Goal: Task Accomplishment & Management: Manage account settings

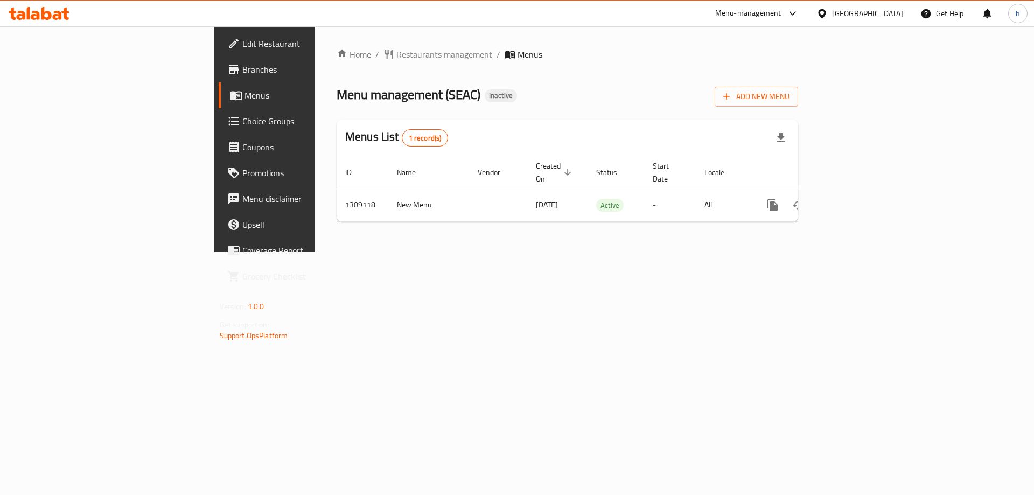
click at [745, 86] on div "Menu management ( SEAC ) Inactive Add New Menu" at bounding box center [566, 94] width 461 height 24
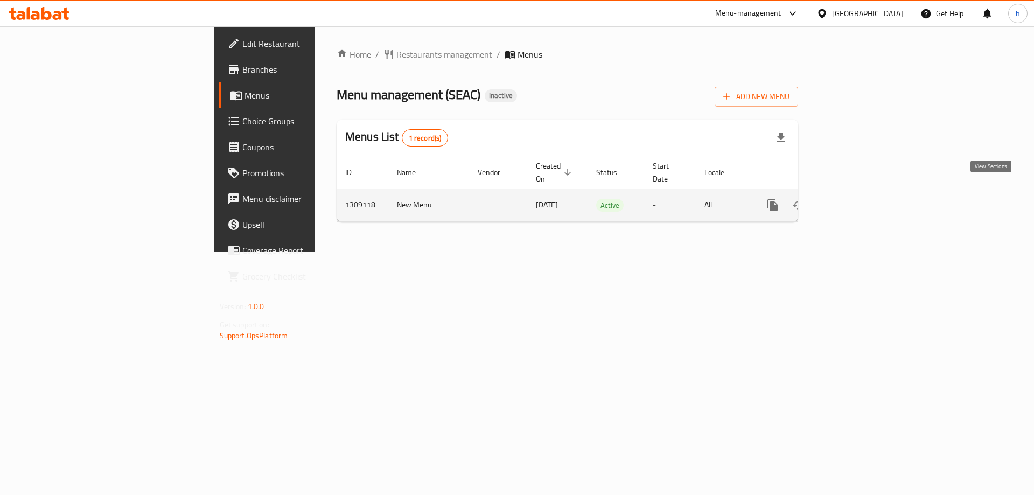
click at [855, 200] on icon "enhanced table" at bounding box center [850, 205] width 10 height 10
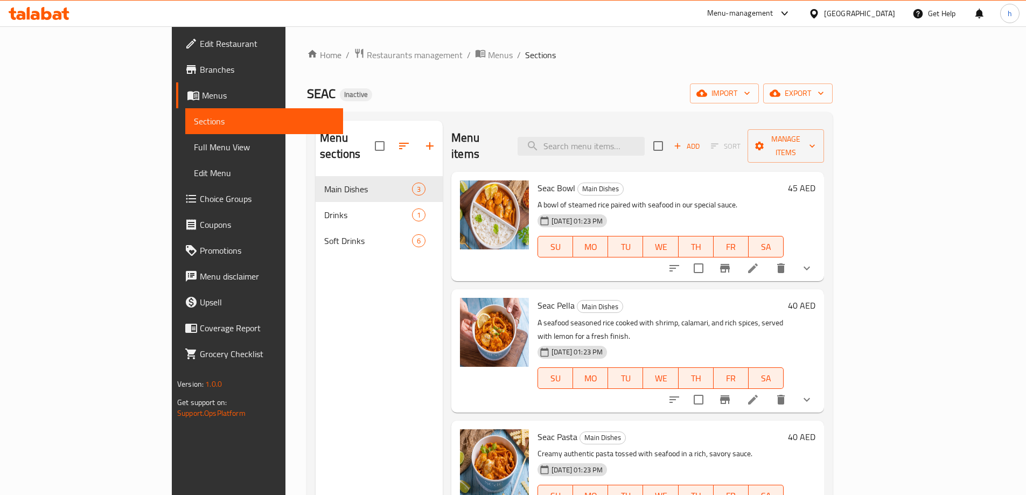
click at [194, 143] on span "Full Menu View" at bounding box center [264, 147] width 141 height 13
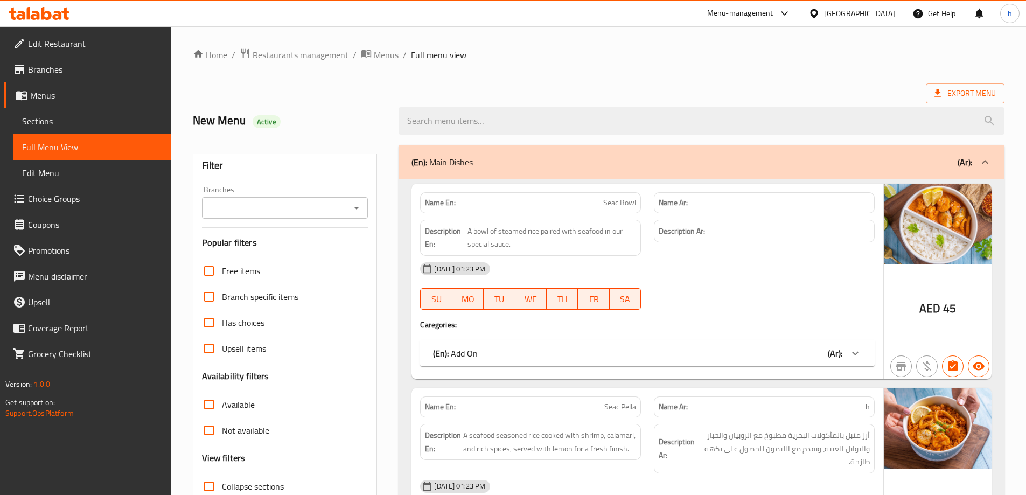
click at [733, 57] on ol "Home / Restaurants management / Menus / Full menu view" at bounding box center [598, 55] width 811 height 14
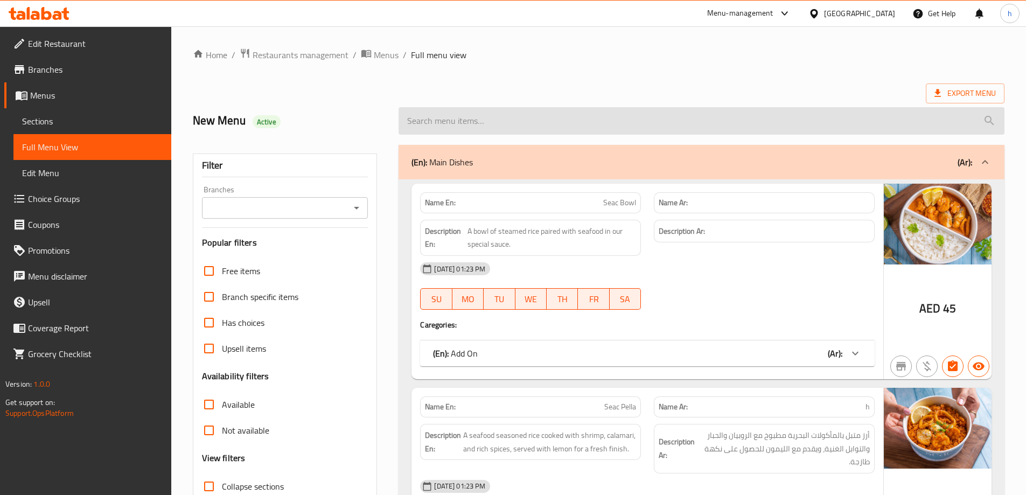
scroll to position [54, 0]
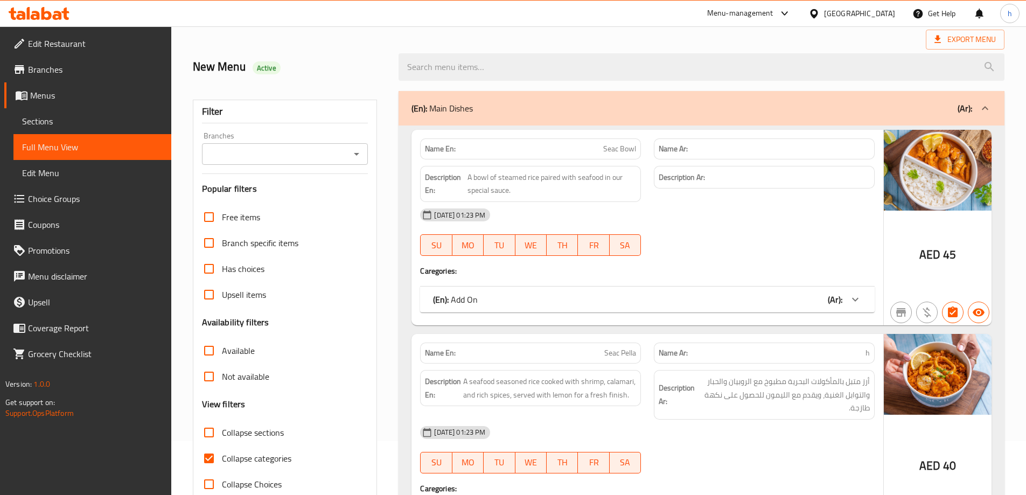
click at [594, 41] on div "Export Menu" at bounding box center [598, 40] width 811 height 20
click at [654, 43] on div "New Menu Active" at bounding box center [598, 67] width 824 height 48
click at [540, 24] on div "Menu-management [GEOGRAPHIC_DATA] Get Help h" at bounding box center [513, 14] width 1026 height 26
click at [206, 452] on input "Collapse categories" at bounding box center [209, 458] width 26 height 26
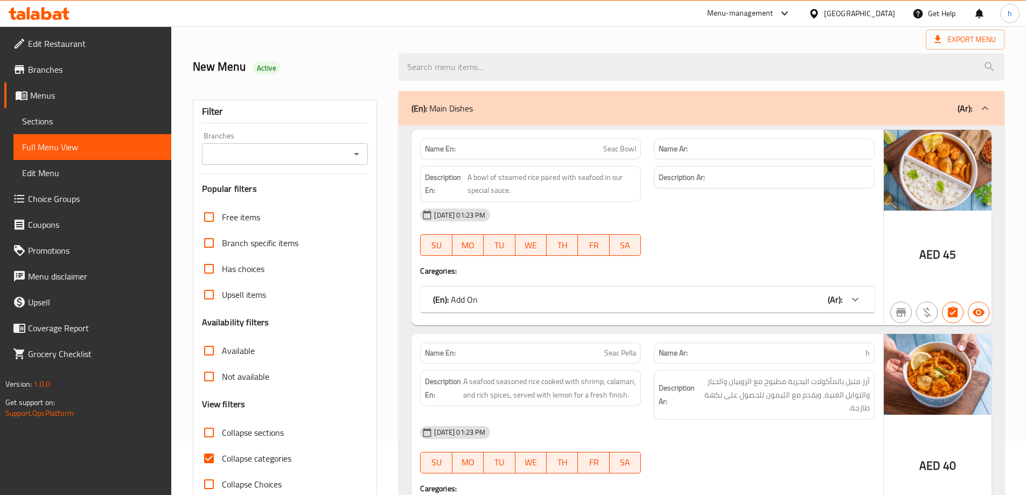
checkbox input "false"
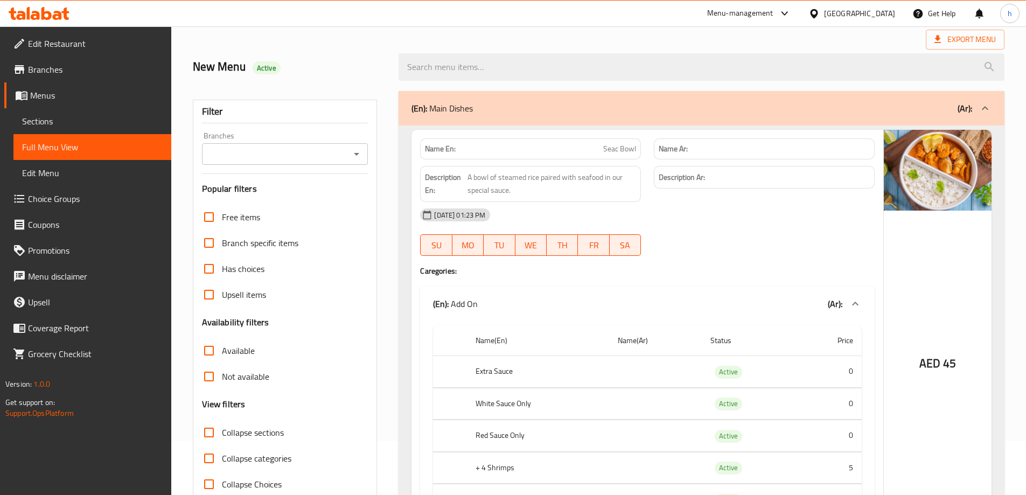
click at [554, 30] on div "Export Menu" at bounding box center [598, 40] width 811 height 20
click at [597, 40] on div "Export Menu" at bounding box center [598, 40] width 811 height 20
click at [627, 34] on div "Export Menu" at bounding box center [598, 40] width 811 height 20
click at [619, 41] on div "Export Menu" at bounding box center [598, 40] width 811 height 20
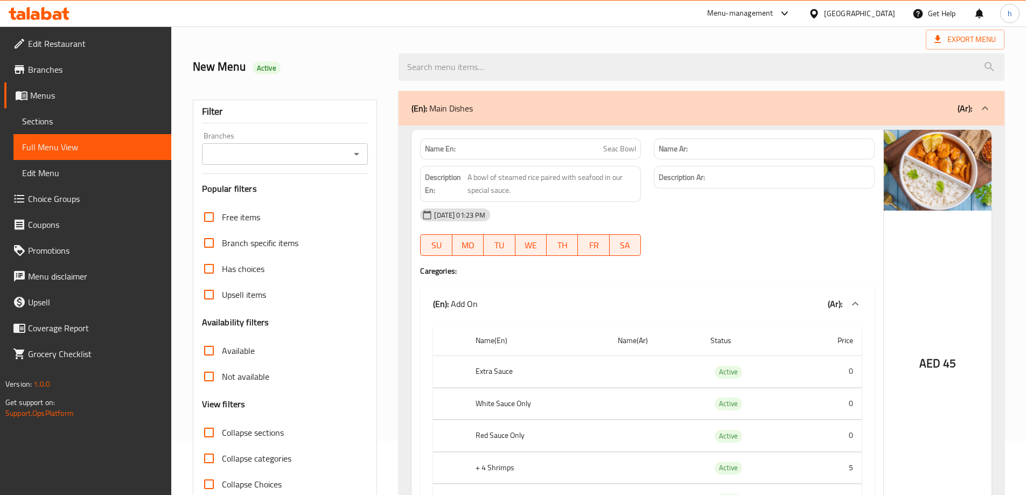
click at [637, 42] on div "Export Menu" at bounding box center [598, 40] width 811 height 20
click at [685, 41] on div "Export Menu" at bounding box center [598, 40] width 811 height 20
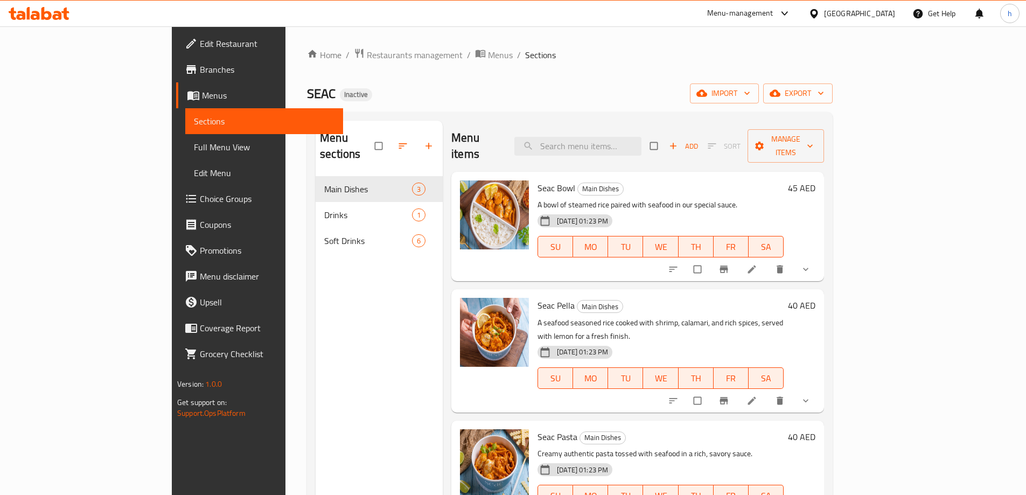
click at [523, 57] on ol "Home / Restaurants management / Menus / Sections" at bounding box center [569, 55] width 525 height 14
click at [757, 264] on icon at bounding box center [751, 269] width 11 height 11
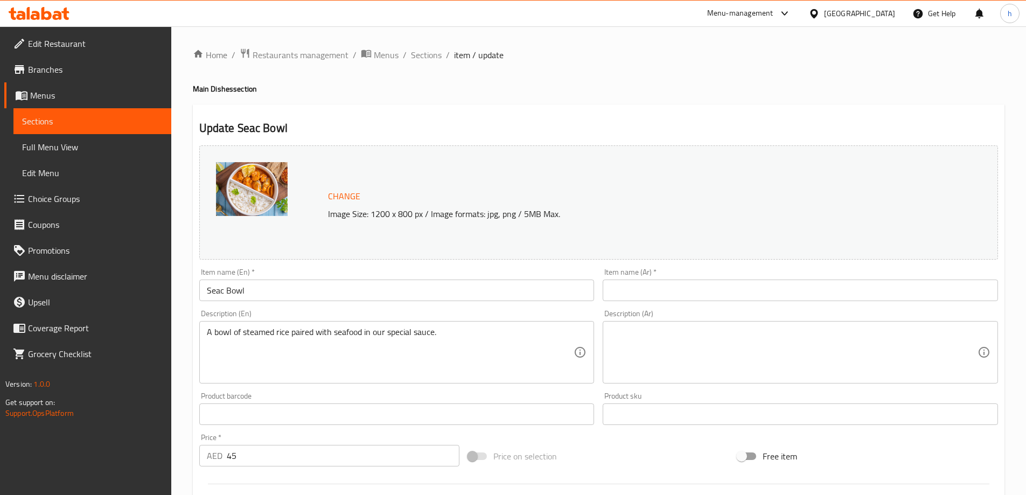
click at [666, 344] on textarea at bounding box center [793, 352] width 367 height 51
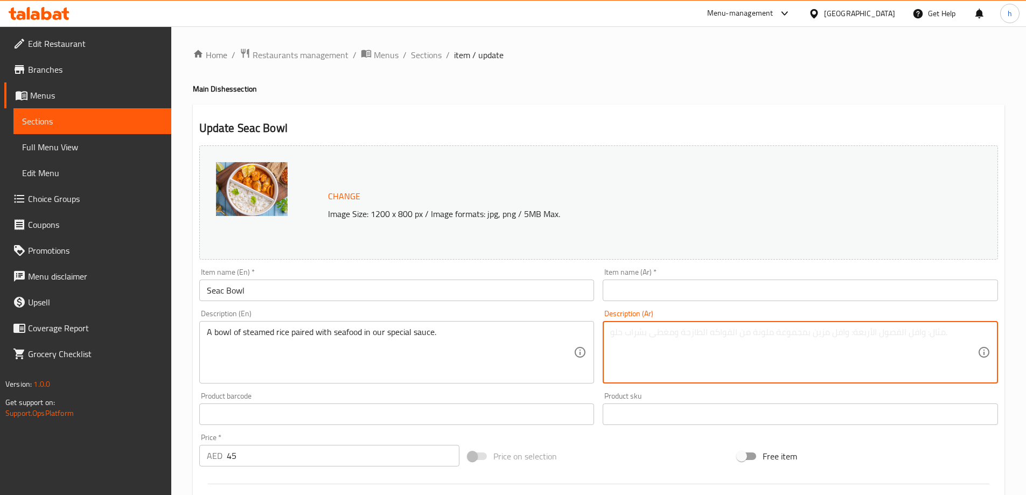
paste textarea "وعاء من الأرز المطهو على البخار مع المأكولات البحرية في صلصتنا الخاصة."
type textarea "وعاء من الأرز المطهو على البخار مع المأكولات البحرية في صلصتنا الخاصة."
click at [207, 289] on input "Seac Bowl" at bounding box center [396, 290] width 395 height 22
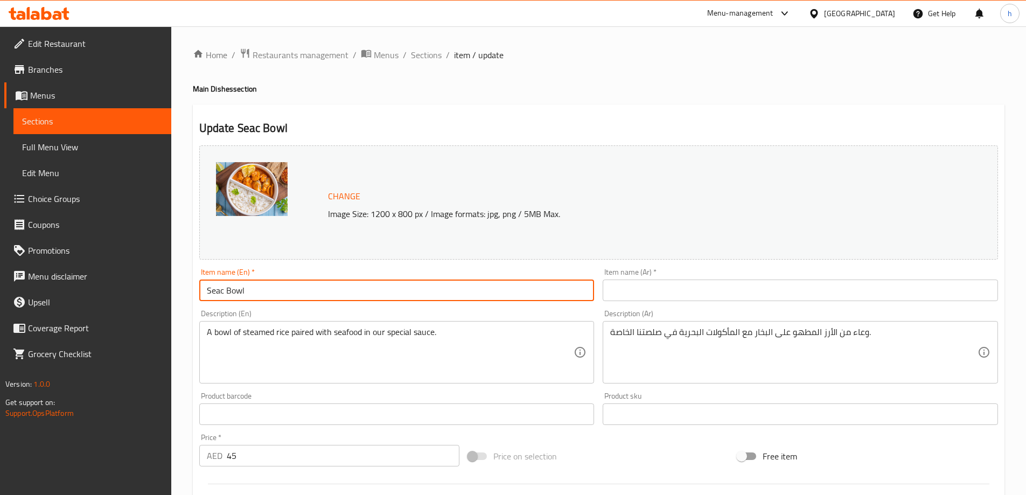
drag, startPoint x: 207, startPoint y: 289, endPoint x: 244, endPoint y: 291, distance: 36.6
click at [244, 291] on input "Seac Bowl" at bounding box center [396, 290] width 395 height 22
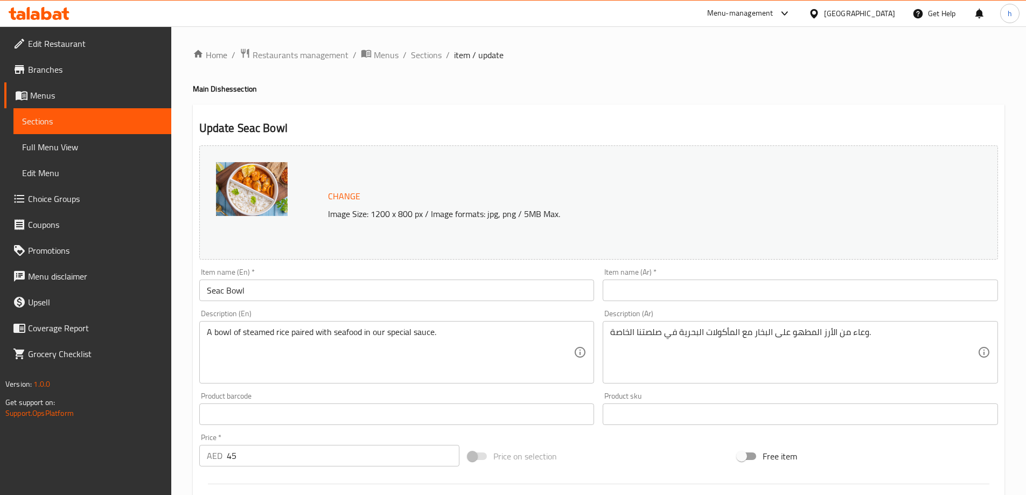
click at [627, 293] on input "text" at bounding box center [799, 290] width 395 height 22
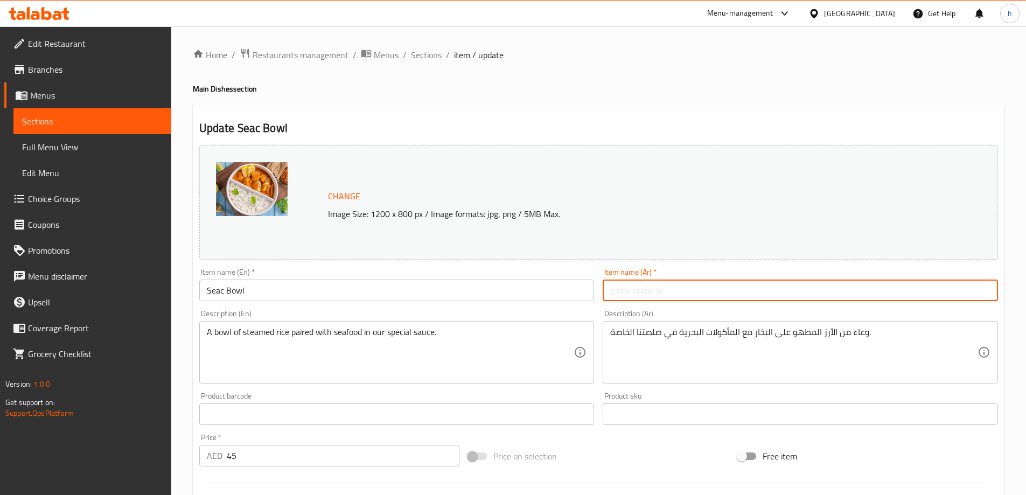
paste input "سياك بول"
click at [710, 104] on div "Update Seac Bowl Change Image Size: 1200 x 800 px / Image formats: jpg, png / 5…" at bounding box center [598, 434] width 811 height 660
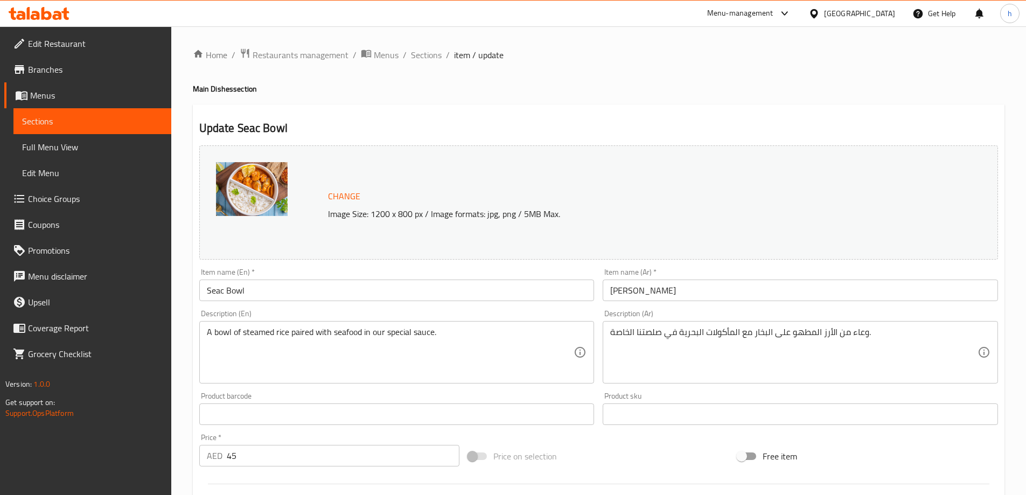
click at [710, 104] on div "Update Seac Bowl Change Image Size: 1200 x 800 px / Image formats: jpg, png / 5…" at bounding box center [598, 434] width 811 height 660
click at [687, 56] on ol "Home / Restaurants management / Menus / Sections / item / update" at bounding box center [598, 55] width 811 height 14
click at [641, 86] on h4 "Main Dishes section" at bounding box center [598, 88] width 811 height 11
click at [236, 294] on input "Seac Bowl" at bounding box center [396, 290] width 395 height 22
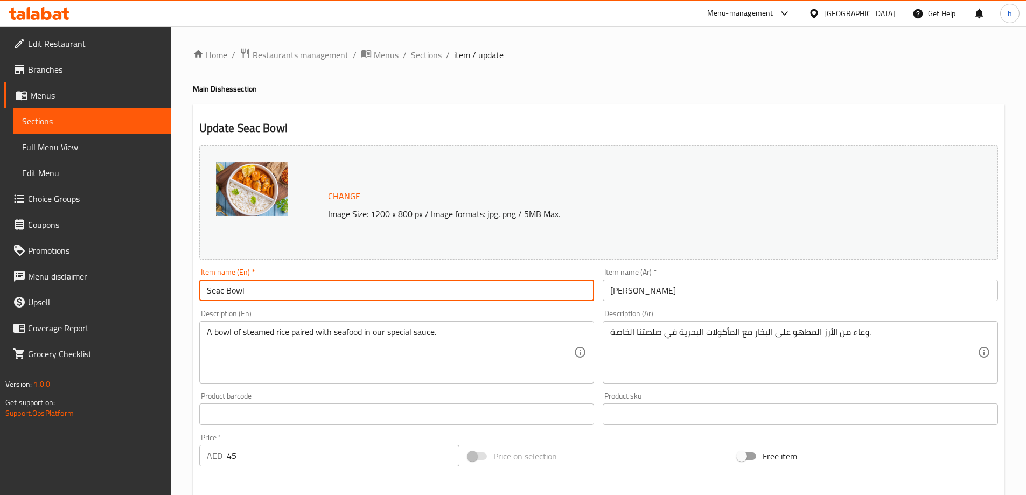
click at [236, 294] on input "Seac Bowl" at bounding box center [396, 290] width 395 height 22
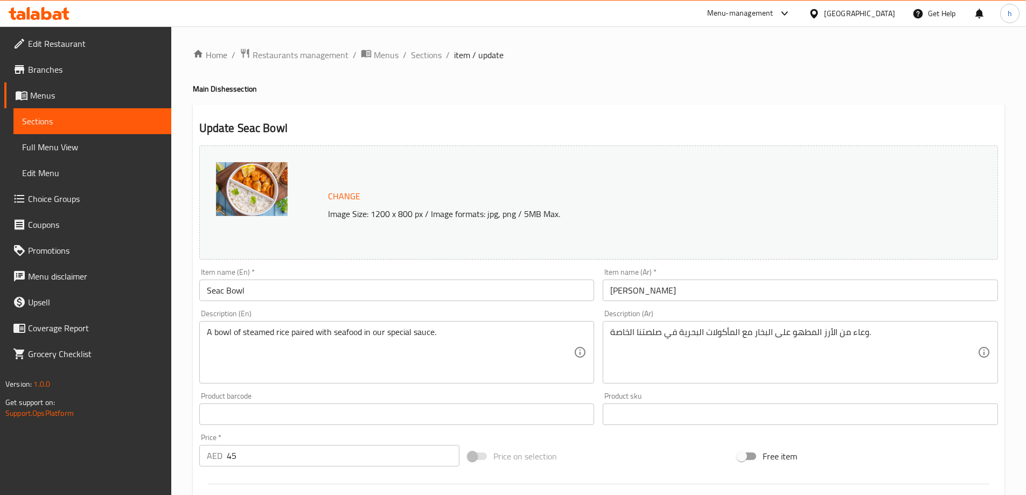
click at [615, 294] on input "سياك بول" at bounding box center [799, 290] width 395 height 22
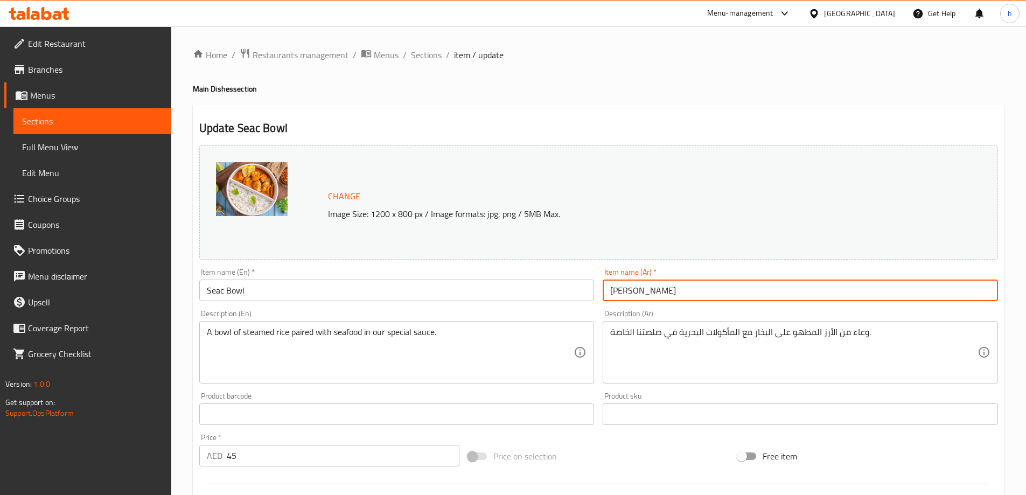
click at [615, 294] on input "سياك بول" at bounding box center [799, 290] width 395 height 22
paste input "اط"
type input "سياك جاط"
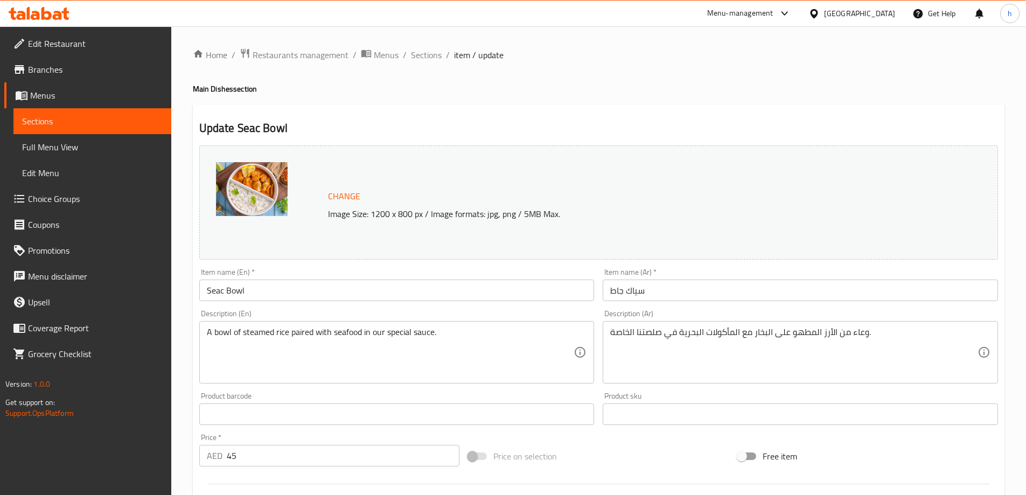
click at [717, 112] on div "Update Seac Bowl Change Image Size: 1200 x 800 px / Image formats: jpg, png / 5…" at bounding box center [598, 434] width 811 height 660
click at [703, 93] on h4 "Main Dishes section" at bounding box center [598, 88] width 811 height 11
click at [508, 60] on ol "Home / Restaurants management / Menus / Sections / item / update" at bounding box center [598, 55] width 811 height 14
click at [650, 112] on div "Update Seac Bowl Change Image Size: 1200 x 800 px / Image formats: jpg, png / 5…" at bounding box center [598, 434] width 811 height 660
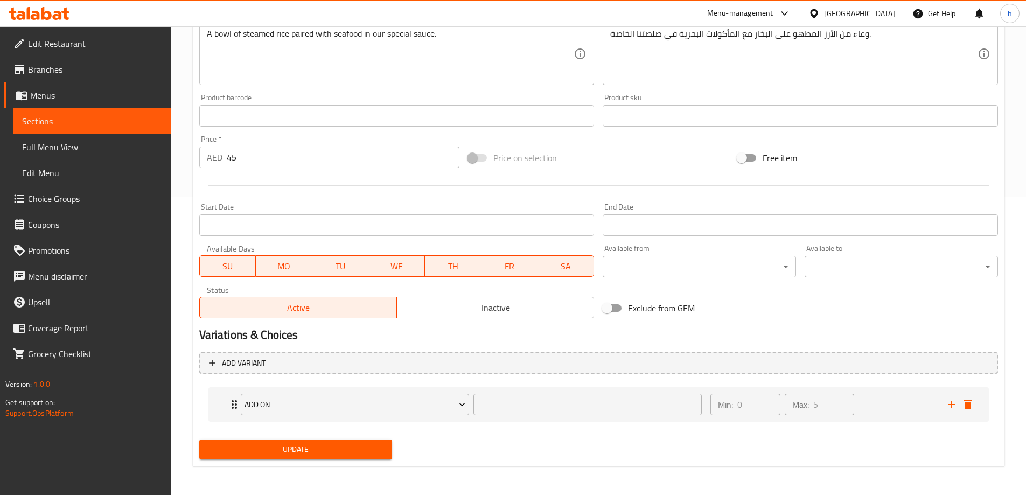
scroll to position [299, 0]
click at [873, 392] on div "Min: 0 ​ Max: 5 ​" at bounding box center [822, 403] width 237 height 34
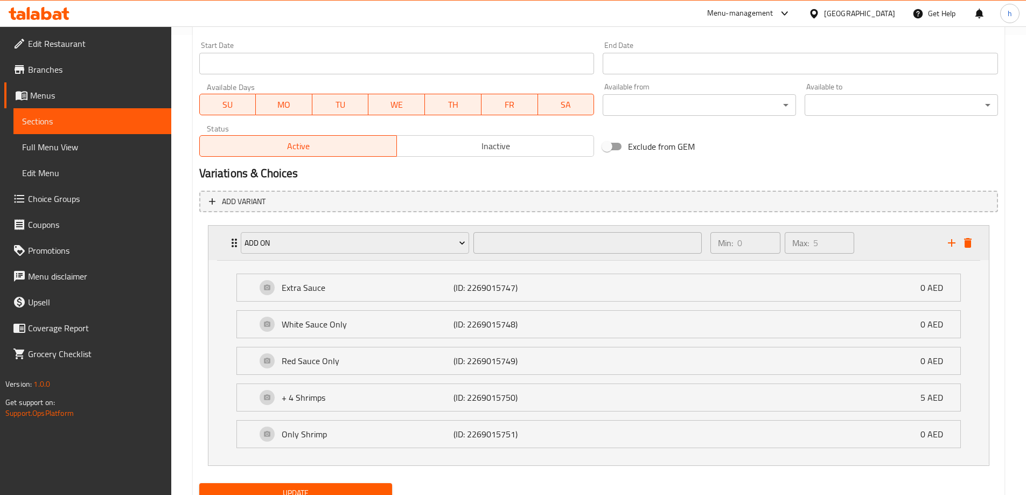
scroll to position [461, 0]
click at [688, 297] on div "Extra Sauce (ID: 2269015747) 0 AED" at bounding box center [601, 286] width 691 height 27
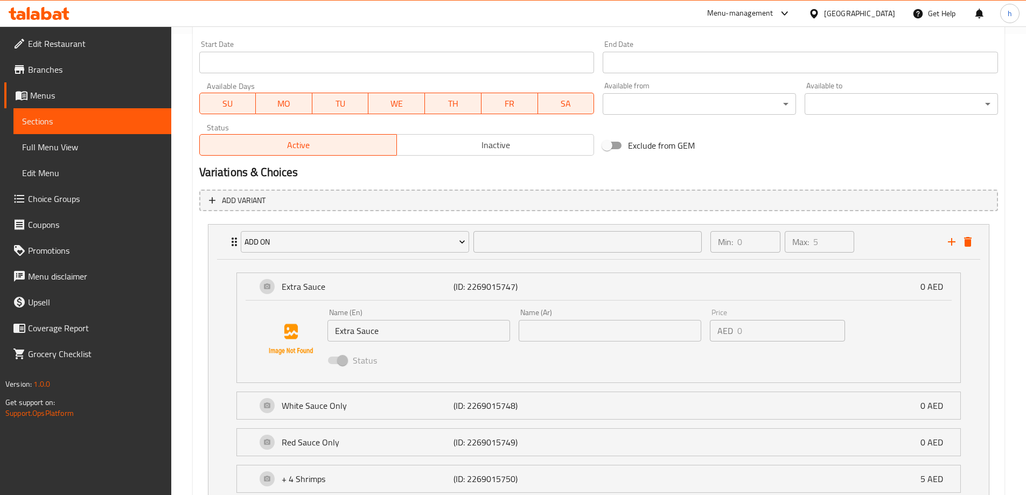
click at [851, 181] on div "Variations & Choices" at bounding box center [598, 172] width 807 height 25
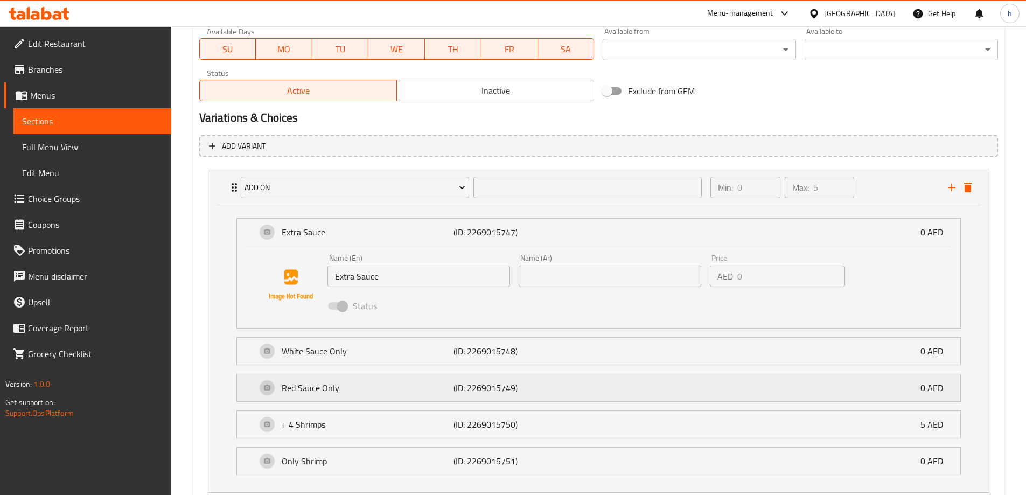
scroll to position [587, 0]
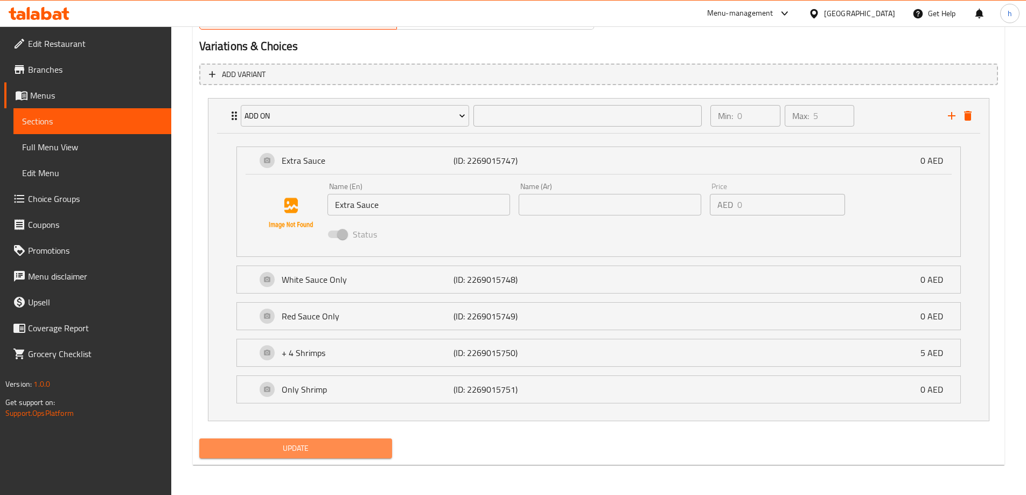
click at [343, 439] on button "Update" at bounding box center [295, 448] width 193 height 20
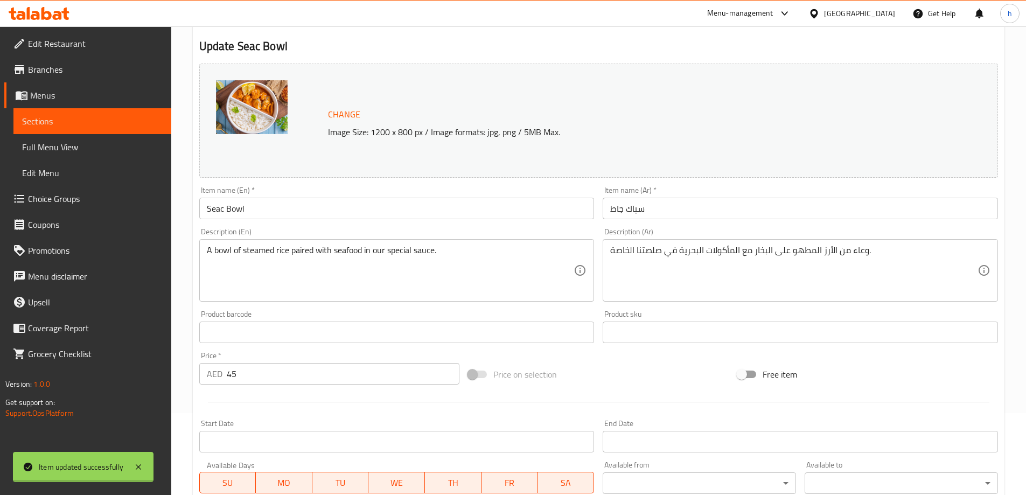
scroll to position [0, 0]
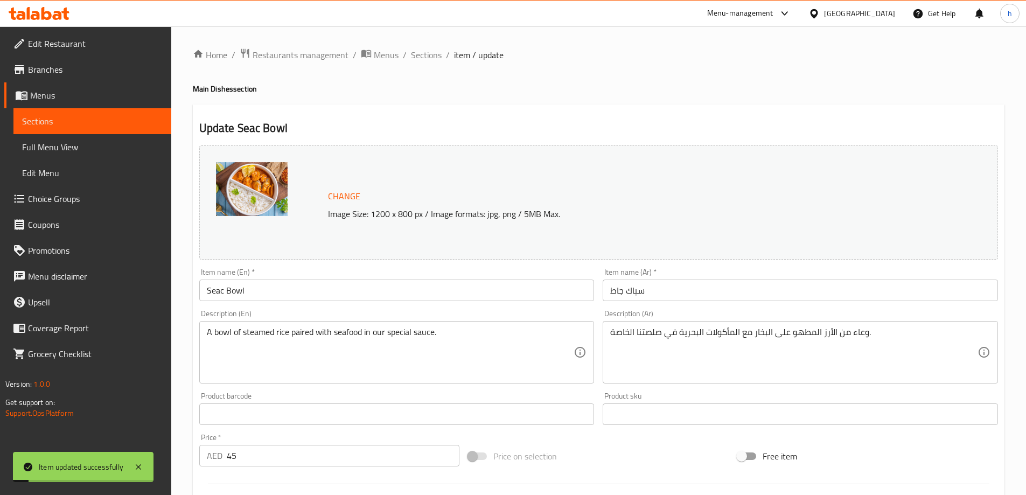
click at [74, 120] on span "Sections" at bounding box center [92, 121] width 141 height 13
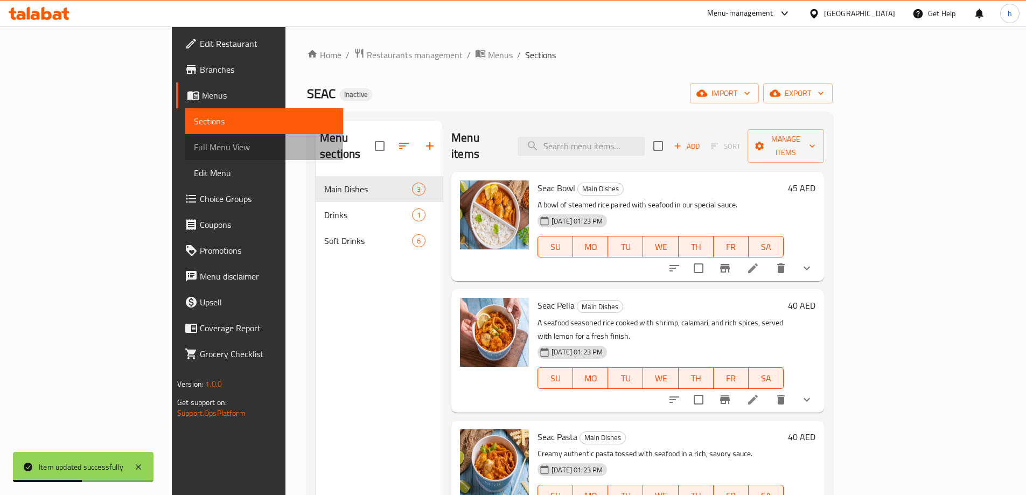
click at [194, 151] on span "Full Menu View" at bounding box center [264, 147] width 141 height 13
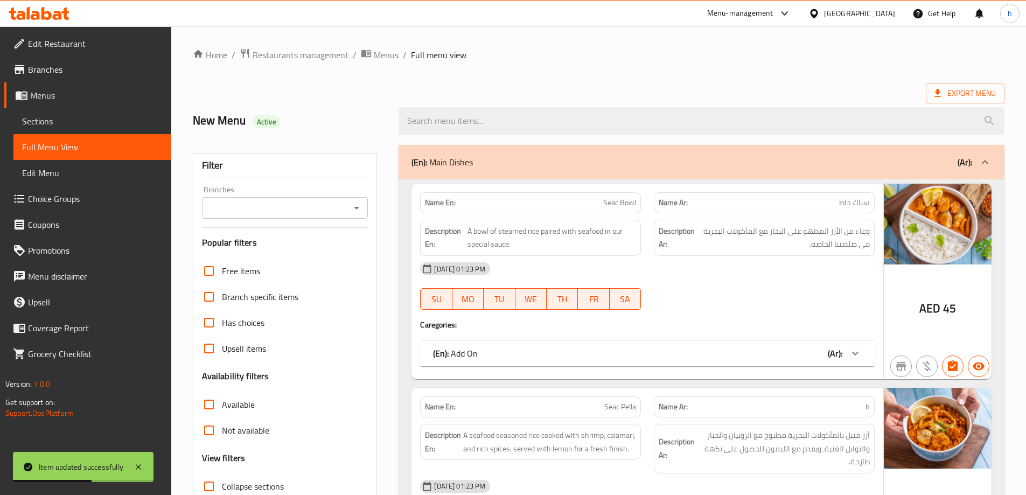
click at [645, 59] on ol "Home / Restaurants management / Menus / Full menu view" at bounding box center [598, 55] width 811 height 14
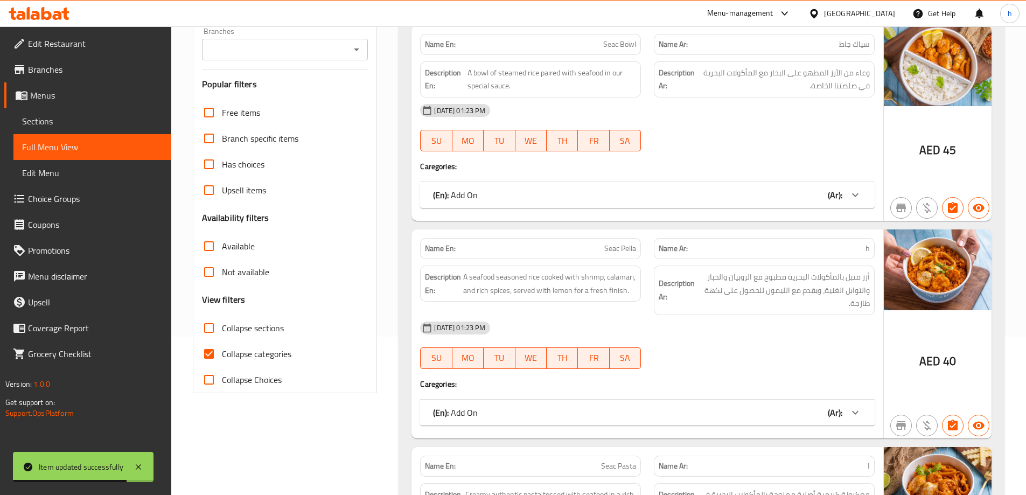
scroll to position [162, 0]
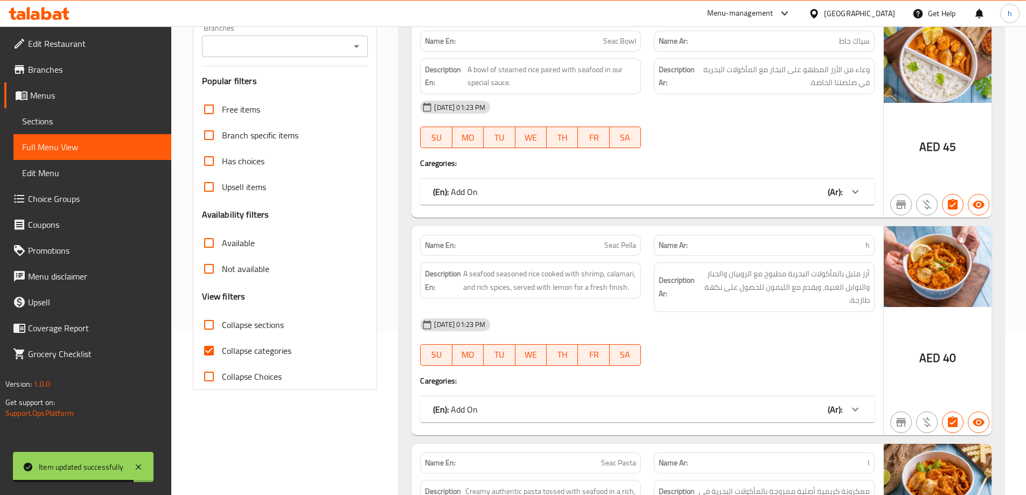
click at [211, 347] on input "Collapse categories" at bounding box center [209, 351] width 26 height 26
checkbox input "false"
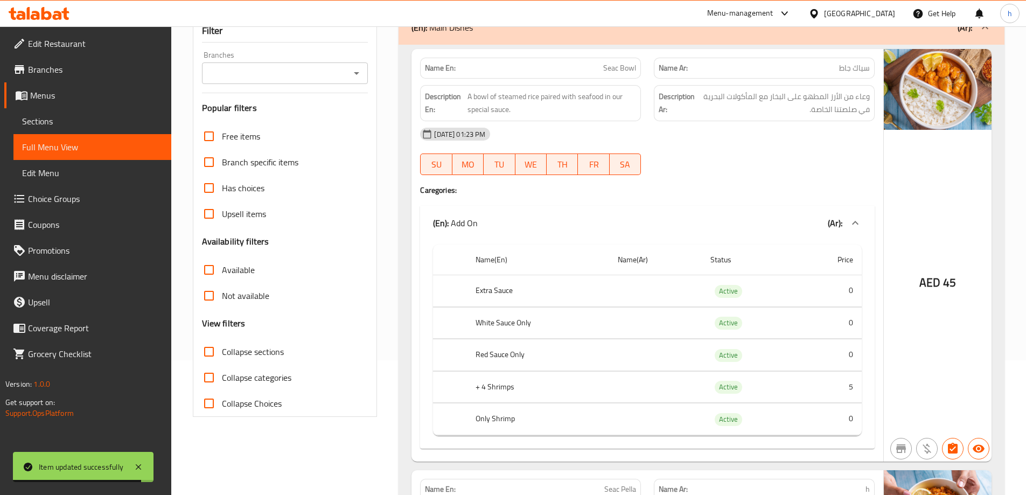
scroll to position [54, 0]
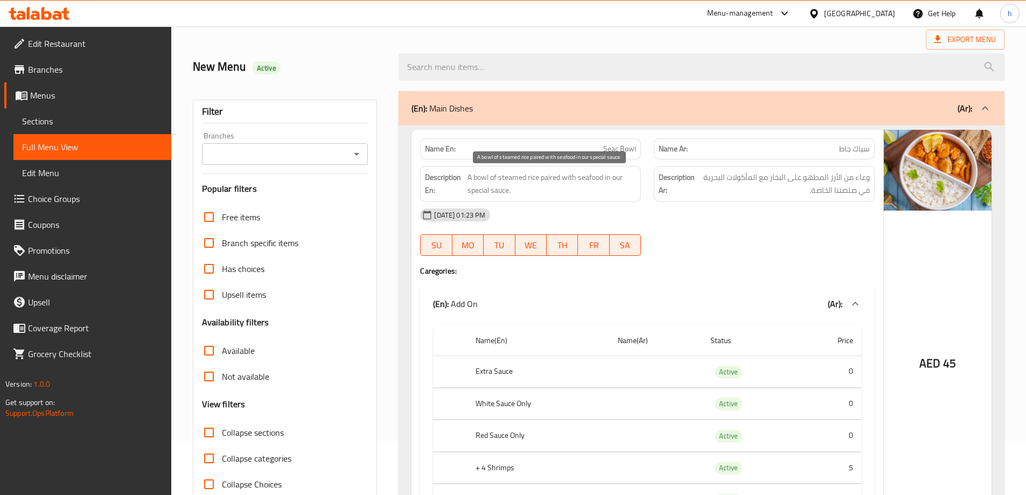
click at [551, 178] on span "A bowl of steamed rice paired with seafood in our special sauce." at bounding box center [551, 184] width 169 height 26
drag, startPoint x: 551, startPoint y: 178, endPoint x: 566, endPoint y: 179, distance: 15.6
click at [566, 179] on span "A bowl of steamed rice paired with seafood in our special sauce." at bounding box center [551, 184] width 169 height 26
copy span "paired with"
